Goal: Obtain resource: Obtain resource

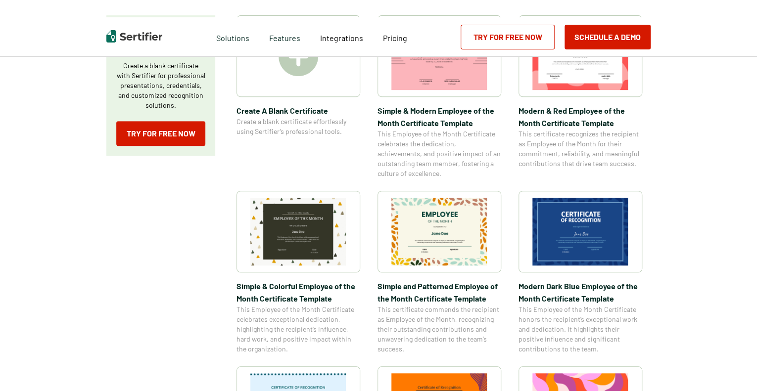
scroll to position [208, 0]
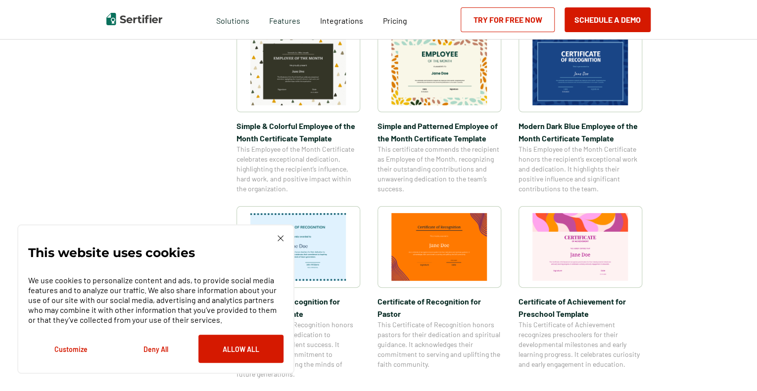
scroll to position [500, 0]
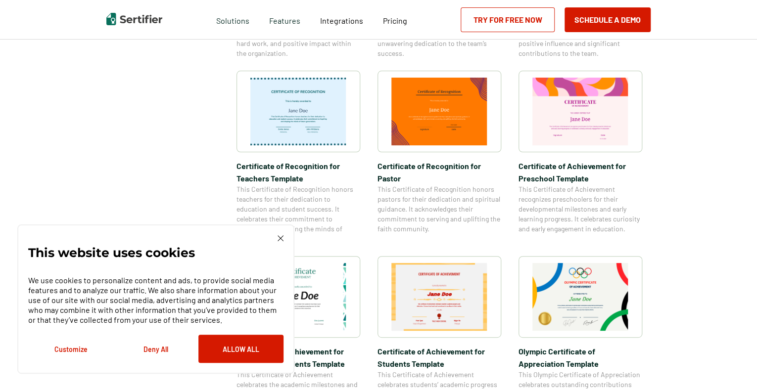
click at [307, 119] on img at bounding box center [298, 112] width 96 height 68
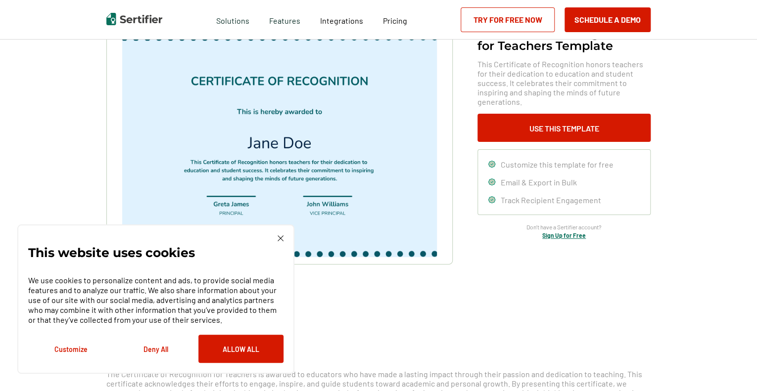
scroll to position [75, 0]
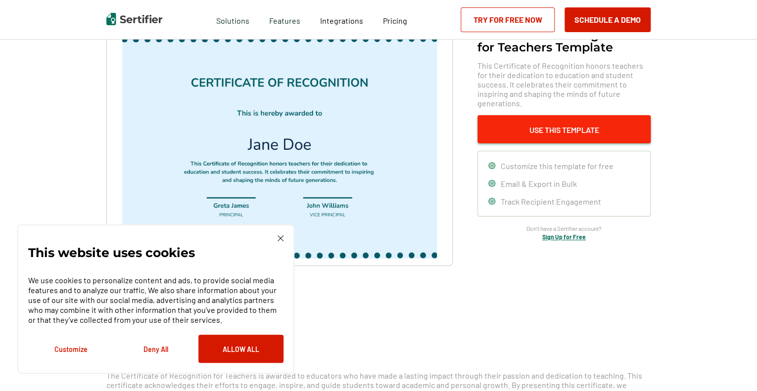
click at [570, 120] on button "Use This Template" at bounding box center [563, 129] width 173 height 28
